Goal: Information Seeking & Learning: Learn about a topic

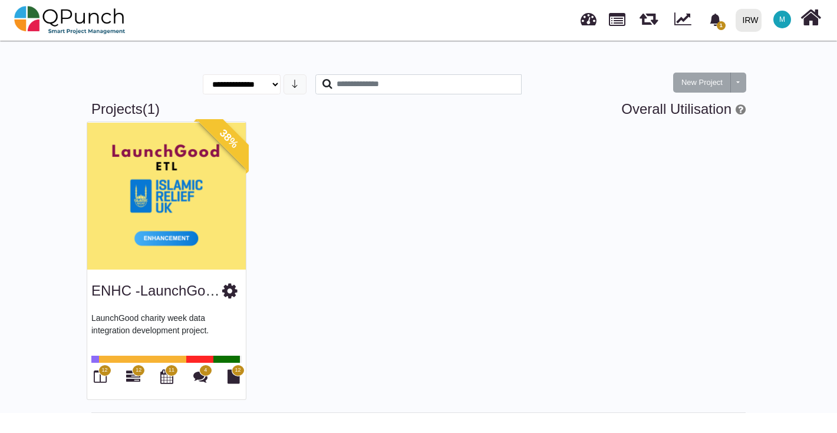
click at [152, 211] on img at bounding box center [166, 195] width 159 height 147
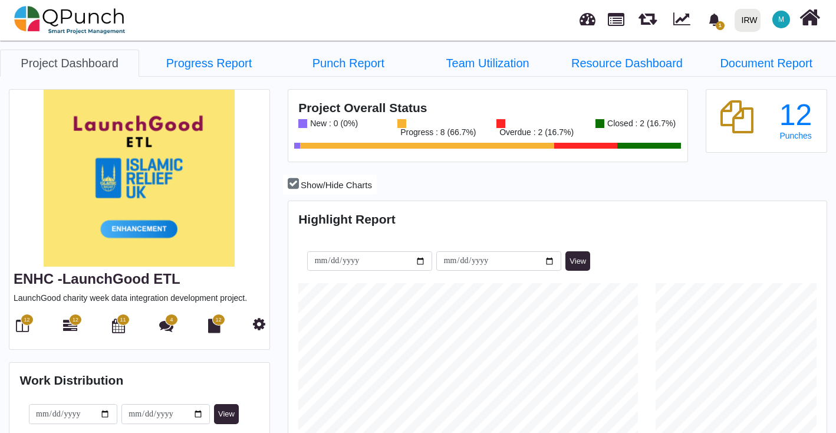
scroll to position [3, 0]
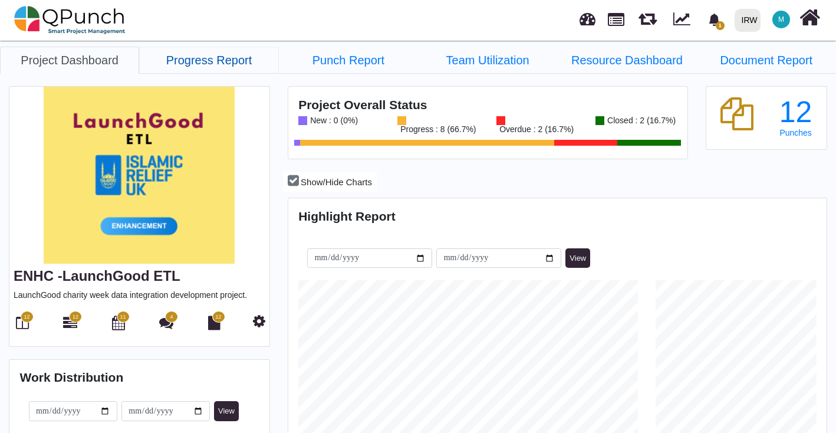
click at [240, 64] on link "Progress Report" at bounding box center [208, 60] width 139 height 27
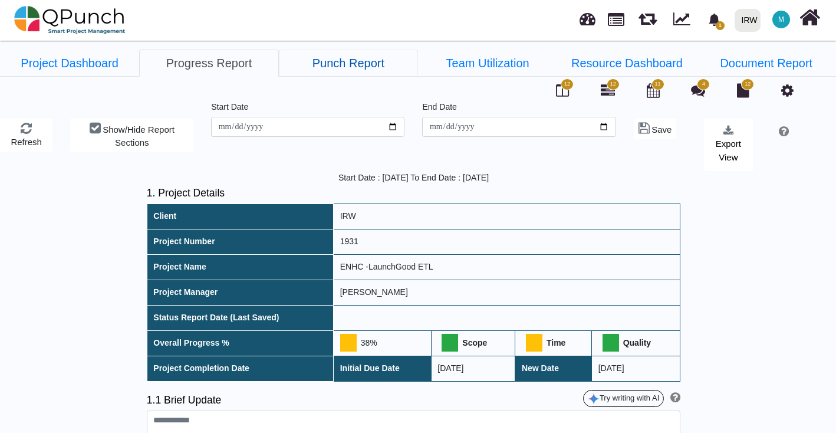
click at [344, 63] on link "Punch Report" at bounding box center [348, 63] width 139 height 27
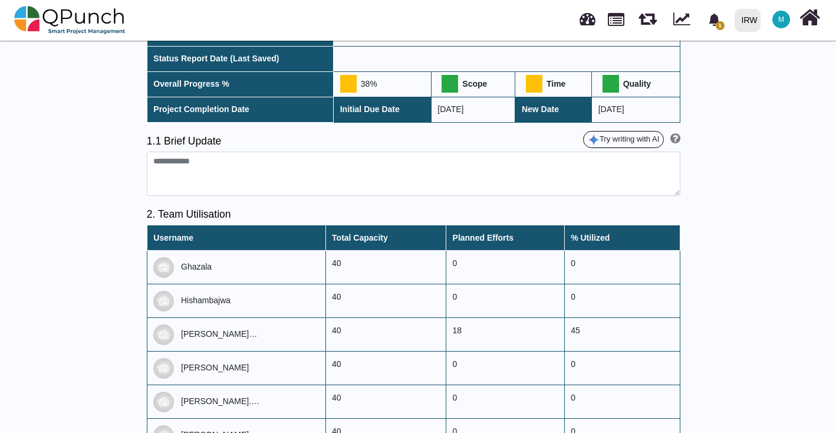
scroll to position [313, 0]
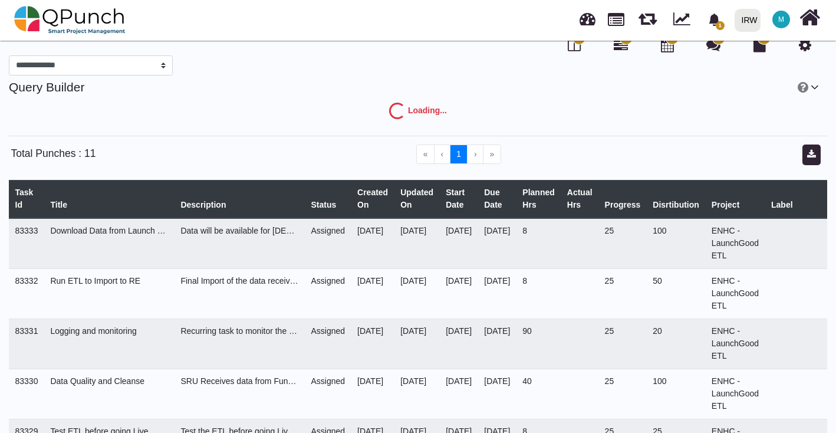
select select "***"
select select "****"
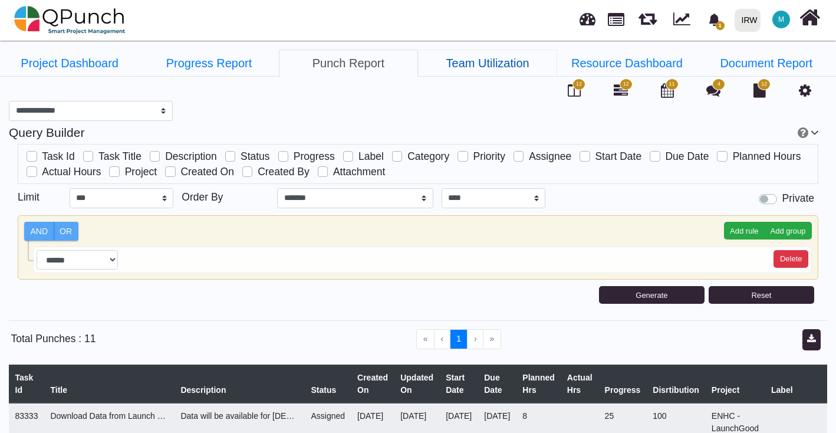
click at [470, 58] on link "Team Utilization" at bounding box center [487, 63] width 139 height 27
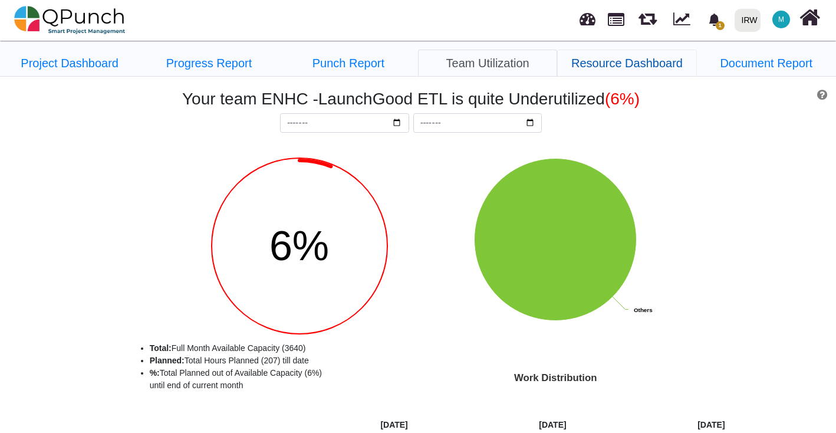
click at [631, 65] on link "Resource Dashboard" at bounding box center [626, 63] width 139 height 27
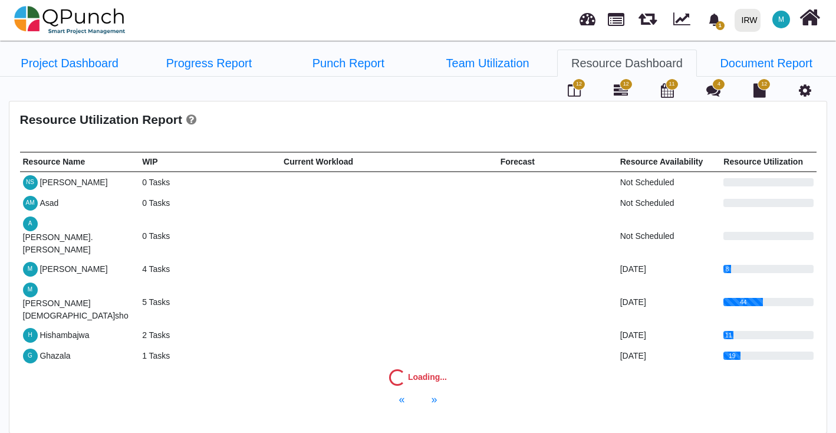
click at [169, 259] on td "4 Tasks" at bounding box center [179, 269] width 80 height 21
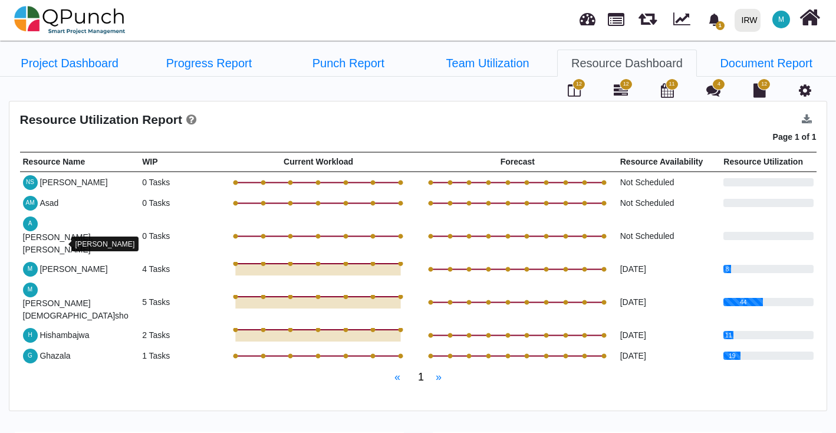
click at [52, 263] on div "[PERSON_NAME]" at bounding box center [74, 269] width 68 height 12
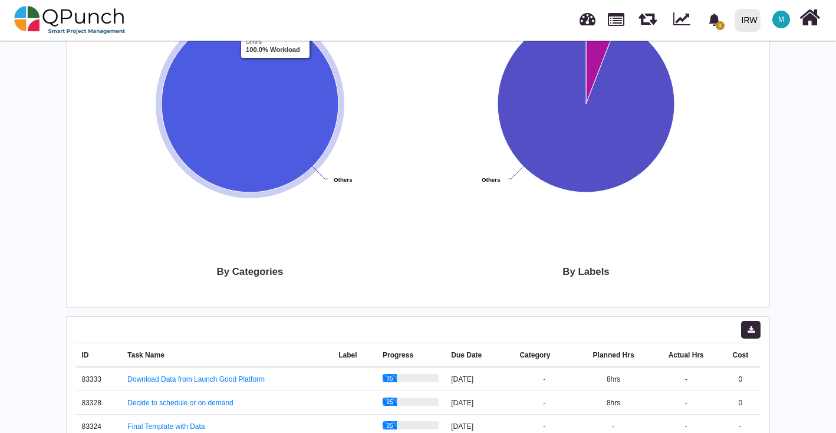
scroll to position [577, 0]
